Goal: Answer question/provide support: Share knowledge or assist other users

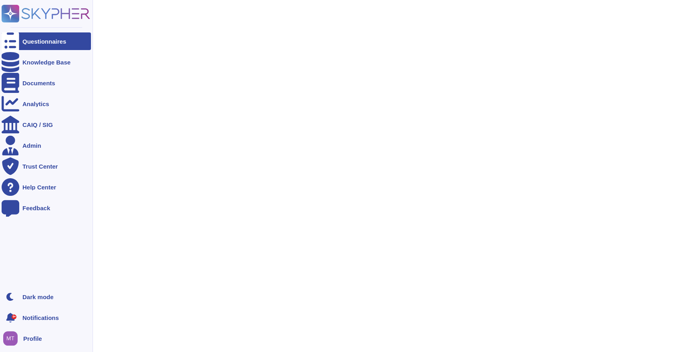
click at [33, 40] on div "Questionnaires" at bounding box center [44, 41] width 44 height 6
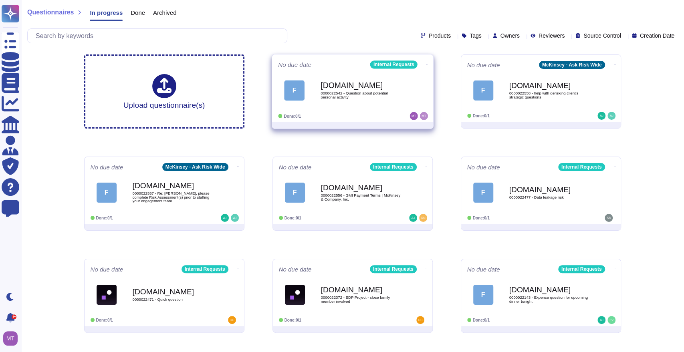
click at [331, 91] on span "0000022542 - Question about potential personal activity" at bounding box center [360, 95] width 81 height 8
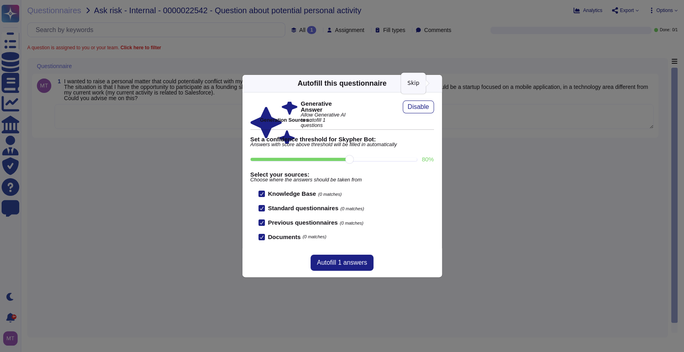
click at [437, 109] on icon at bounding box center [514, 186] width 154 height 154
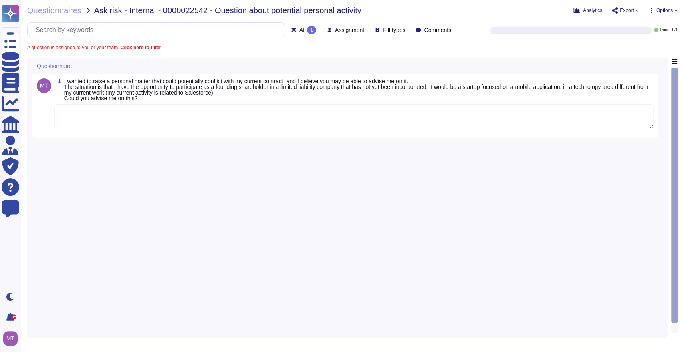
click at [411, 108] on textarea at bounding box center [353, 116] width 599 height 25
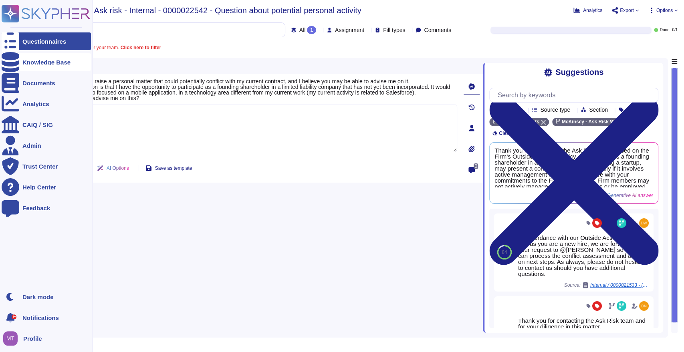
click at [44, 64] on div "Knowledge Base" at bounding box center [46, 62] width 48 height 6
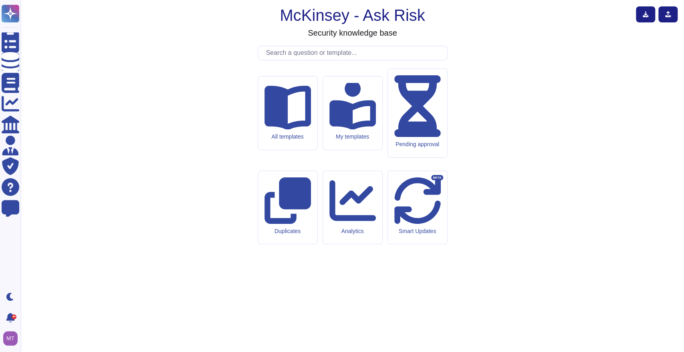
click at [295, 60] on input "text" at bounding box center [354, 53] width 185 height 14
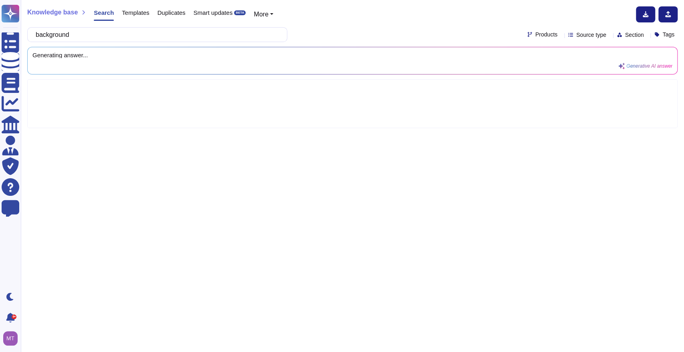
type input "background"
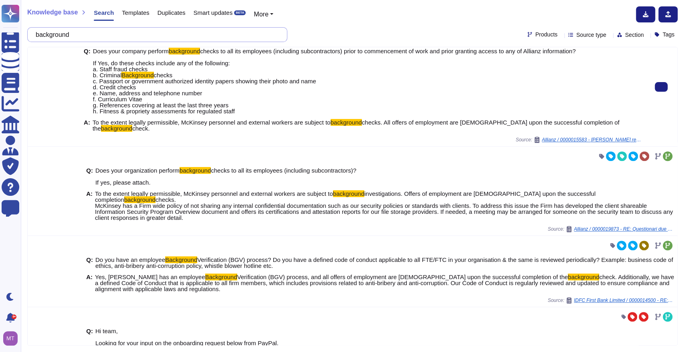
scroll to position [222, 0]
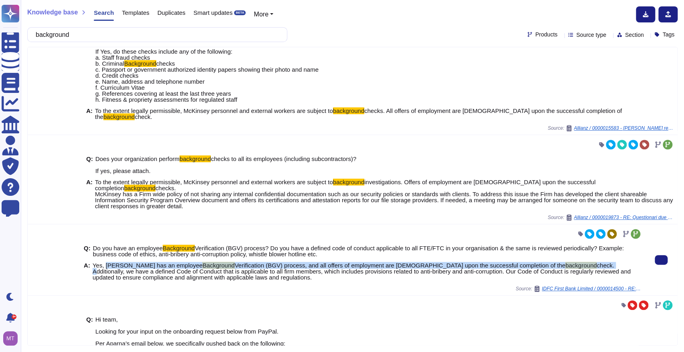
drag, startPoint x: 104, startPoint y: 247, endPoint x: 554, endPoint y: 245, distance: 449.8
click at [554, 262] on span "Yes, McKinsey has an employee Background Verification (BGV) process, and all of…" at bounding box center [367, 271] width 549 height 18
copy span "McKinsey has an employee Background Verification (BGV) process, and all offers …"
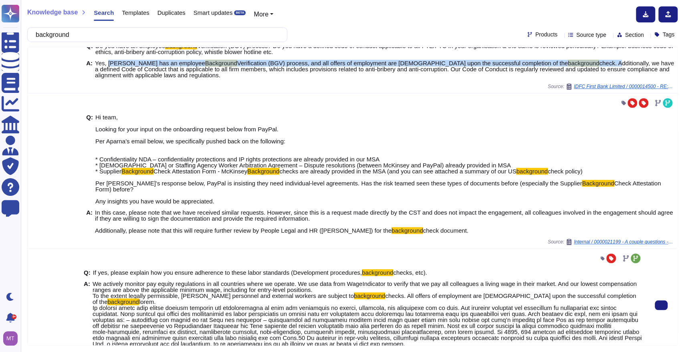
scroll to position [445, 0]
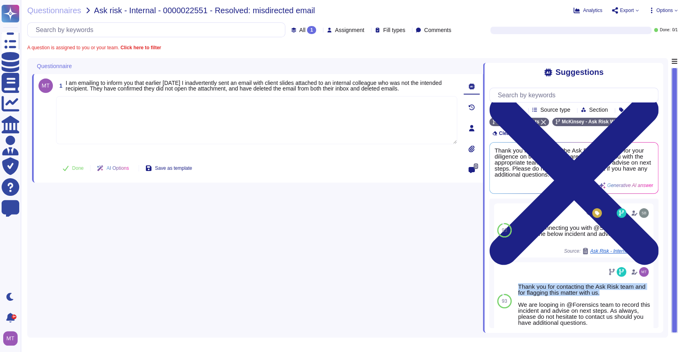
scroll to position [49, 0]
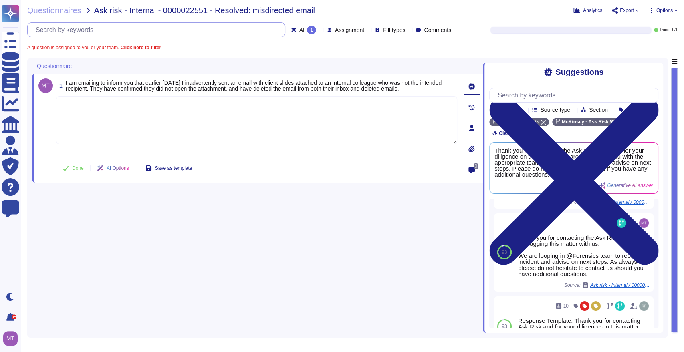
click at [106, 28] on input "text" at bounding box center [158, 30] width 253 height 14
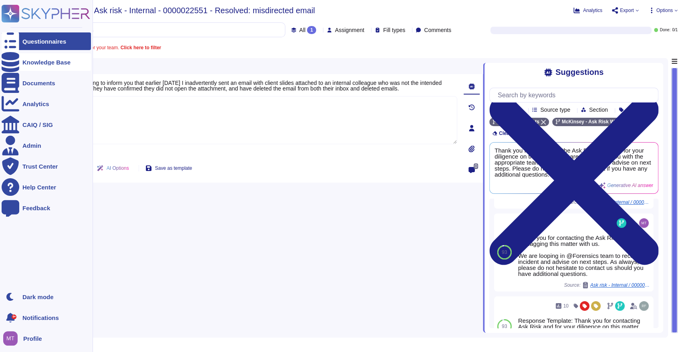
click at [12, 64] on icon at bounding box center [11, 62] width 18 height 20
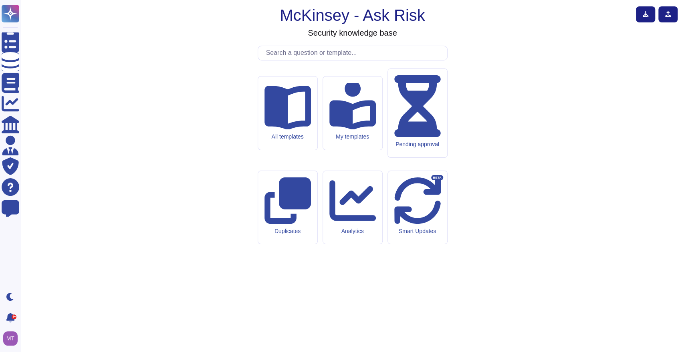
click at [311, 60] on input "text" at bounding box center [354, 53] width 185 height 14
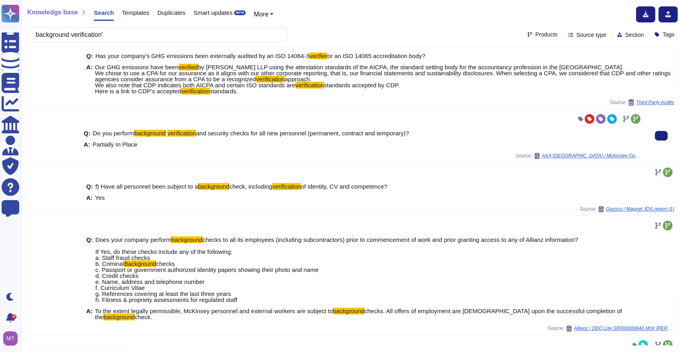
scroll to position [178, 0]
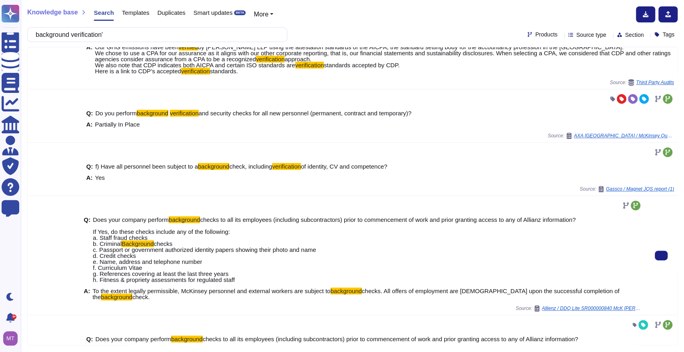
type input "background verification'"
drag, startPoint x: 93, startPoint y: 290, endPoint x: 114, endPoint y: 300, distance: 23.1
click at [114, 300] on div "Q: Does your company perform background checks to all its employees (including …" at bounding box center [363, 258] width 558 height 93
click at [93, 290] on span "To the extent legally permissible, McKinsey personnel and external workers are …" at bounding box center [212, 291] width 238 height 7
drag, startPoint x: 92, startPoint y: 290, endPoint x: 112, endPoint y: 300, distance: 22.6
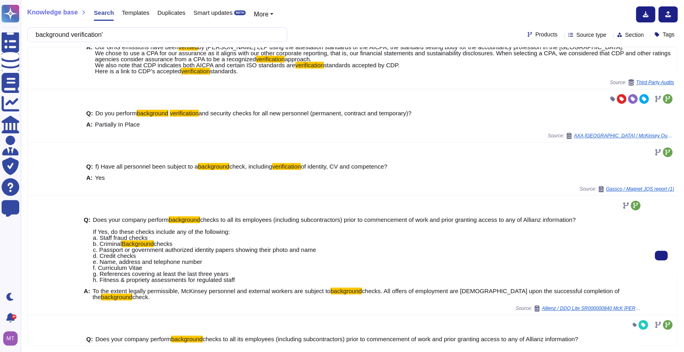
click at [112, 300] on div "Q: Does your company perform background checks to all its employees (including …" at bounding box center [363, 258] width 558 height 93
copy span "To the extent legally permissible, McKinsey personnel and external workers are …"
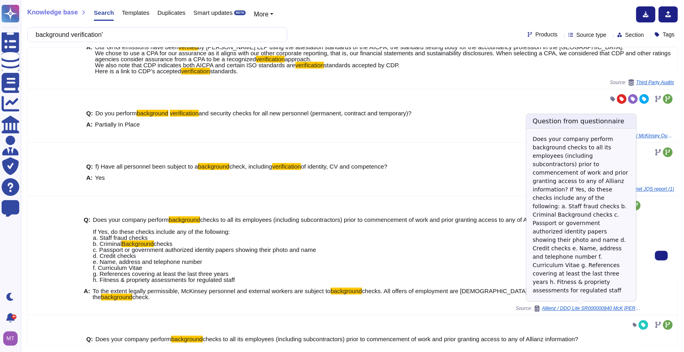
click at [562, 307] on span "Allienz / DDQ Lite SR000000840 McK [PERSON_NAME] Control Tower[83]" at bounding box center [592, 308] width 100 height 5
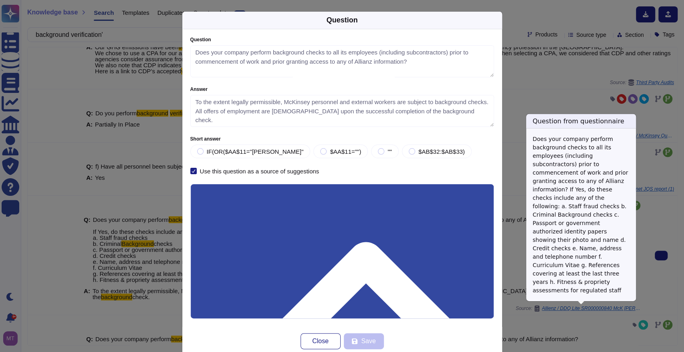
type textarea "Does your company perform background checks to all its employees (including sub…"
type textarea "To the extent legally permissible, McKinsey personnel and external workers are …"
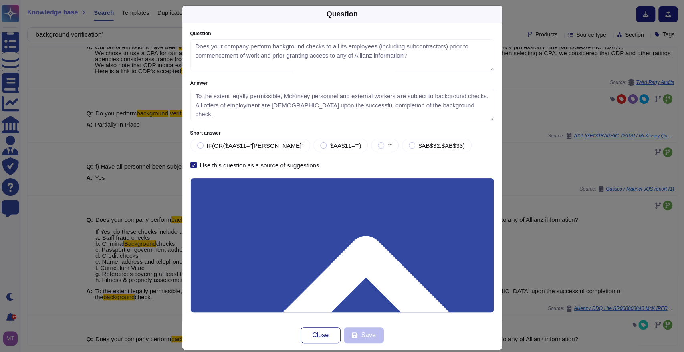
scroll to position [15, 0]
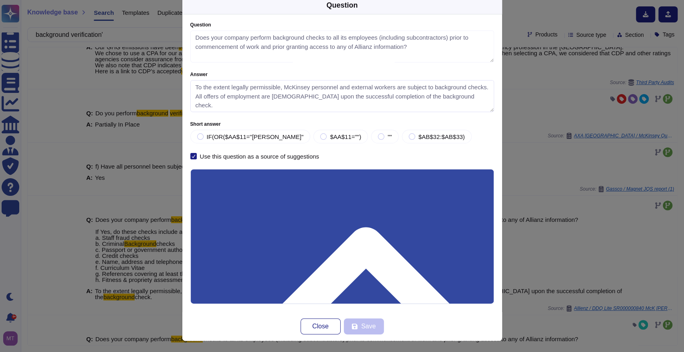
drag, startPoint x: 457, startPoint y: 96, endPoint x: 181, endPoint y: 87, distance: 276.1
click at [182, 88] on div "Question Does your company perform background checks to all its employees (incl…" at bounding box center [342, 163] width 320 height 298
click at [528, 72] on div "Question Question Does your company perform background checks to all its employ…" at bounding box center [342, 176] width 684 height 352
